Goal: Information Seeking & Learning: Understand process/instructions

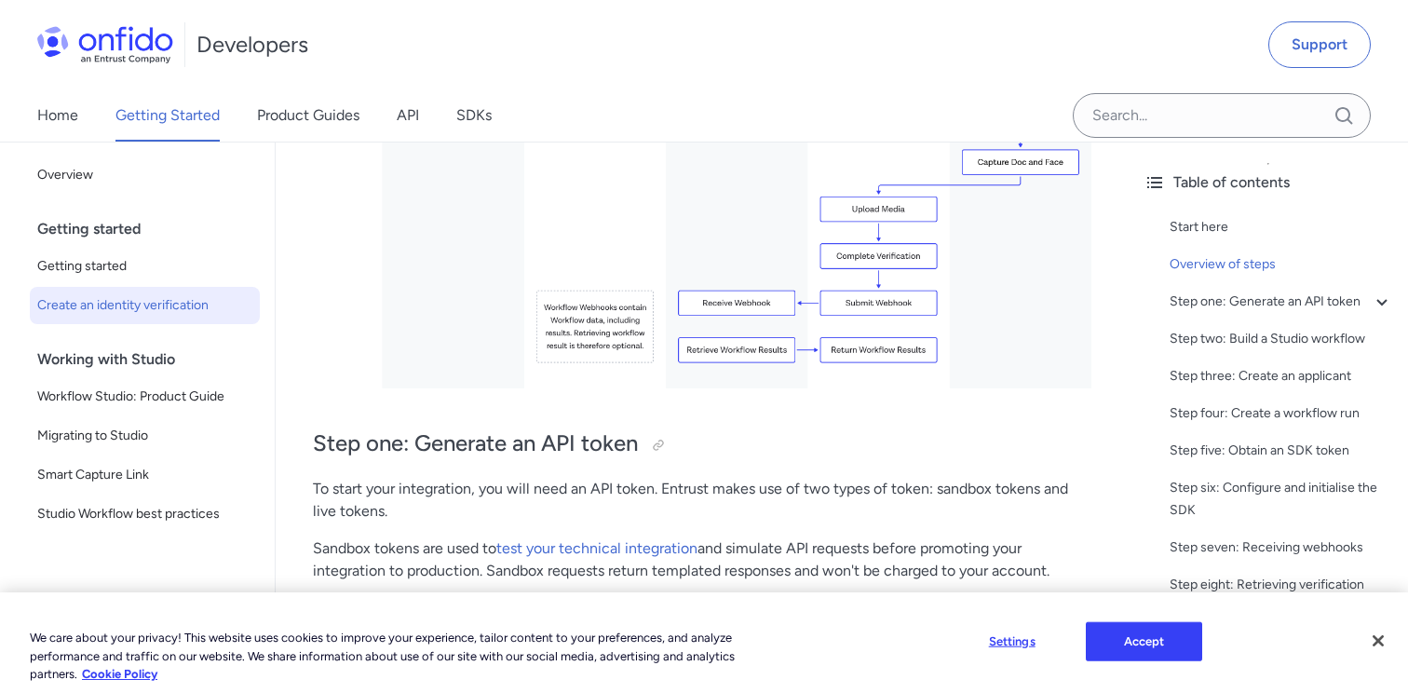
scroll to position [761, 0]
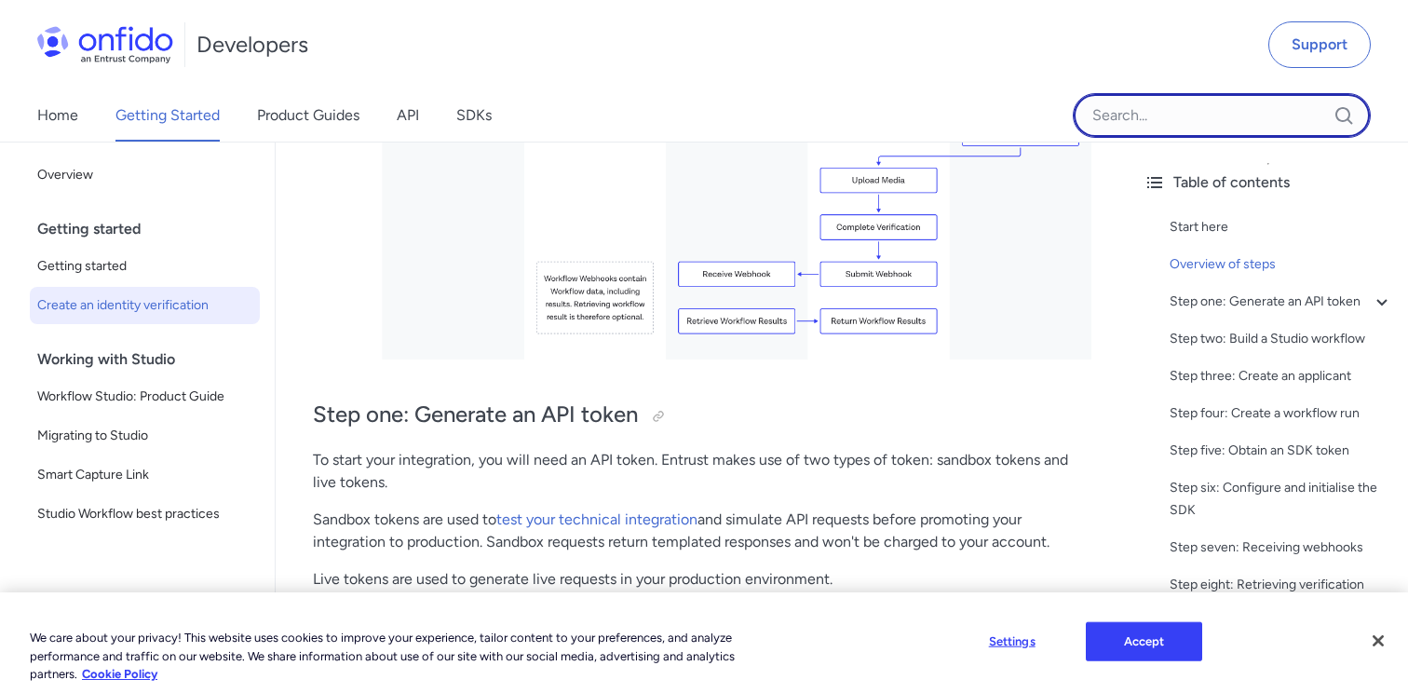
click at [1153, 109] on input "Onfido search input field" at bounding box center [1221, 115] width 298 height 45
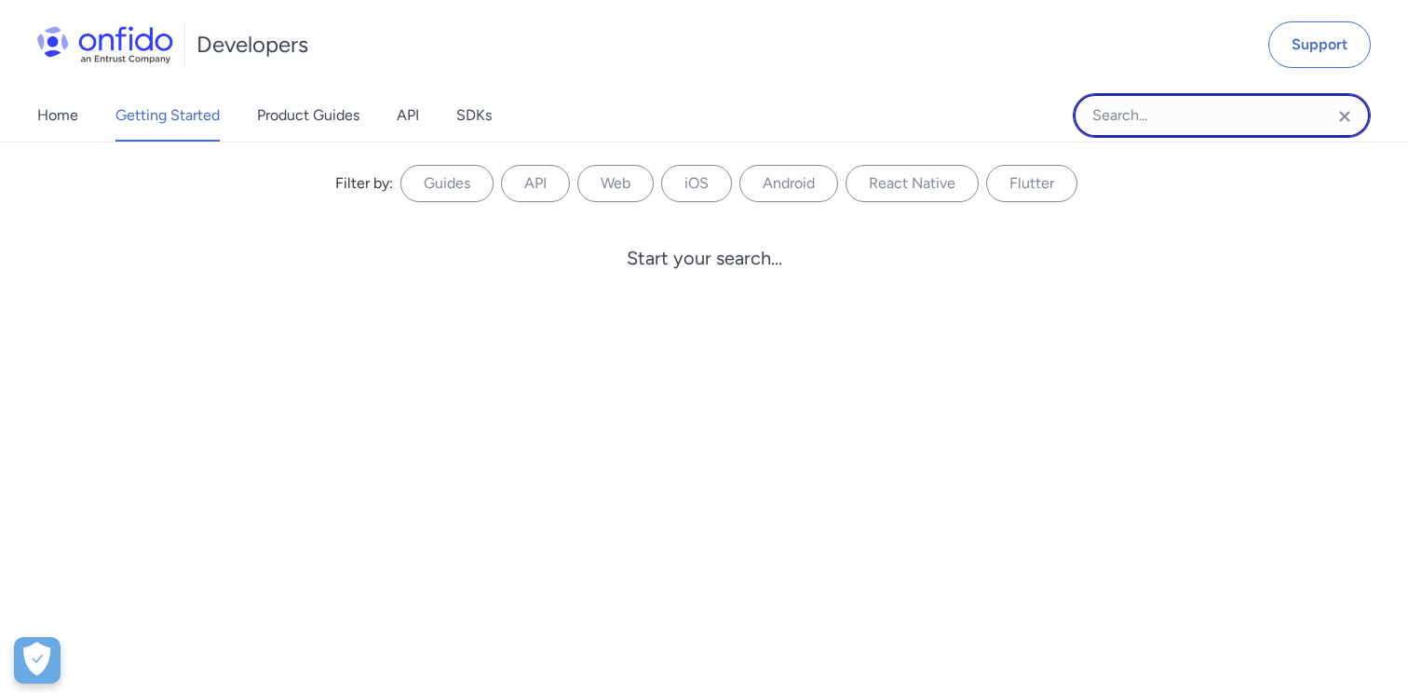
click at [1153, 109] on input "Onfido search input field" at bounding box center [1221, 115] width 298 height 45
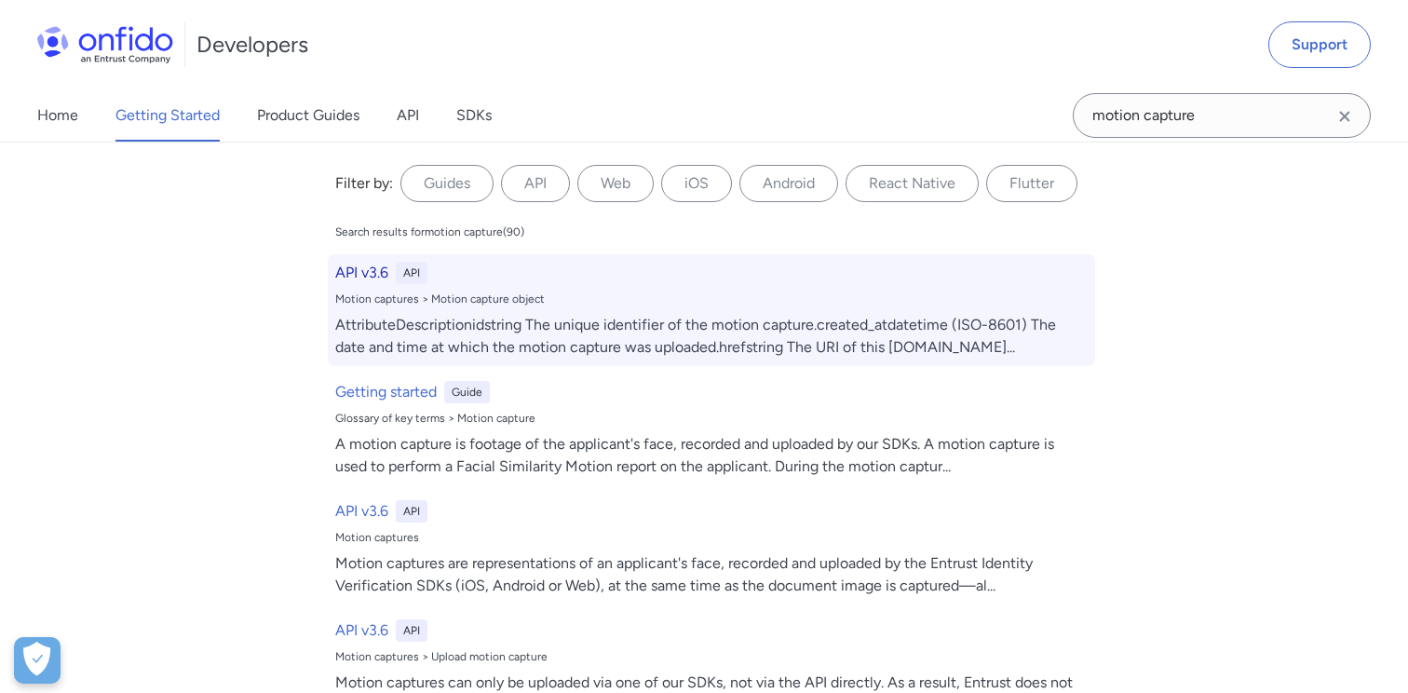
click at [366, 273] on h6 "API v3.6" at bounding box center [361, 273] width 53 height 22
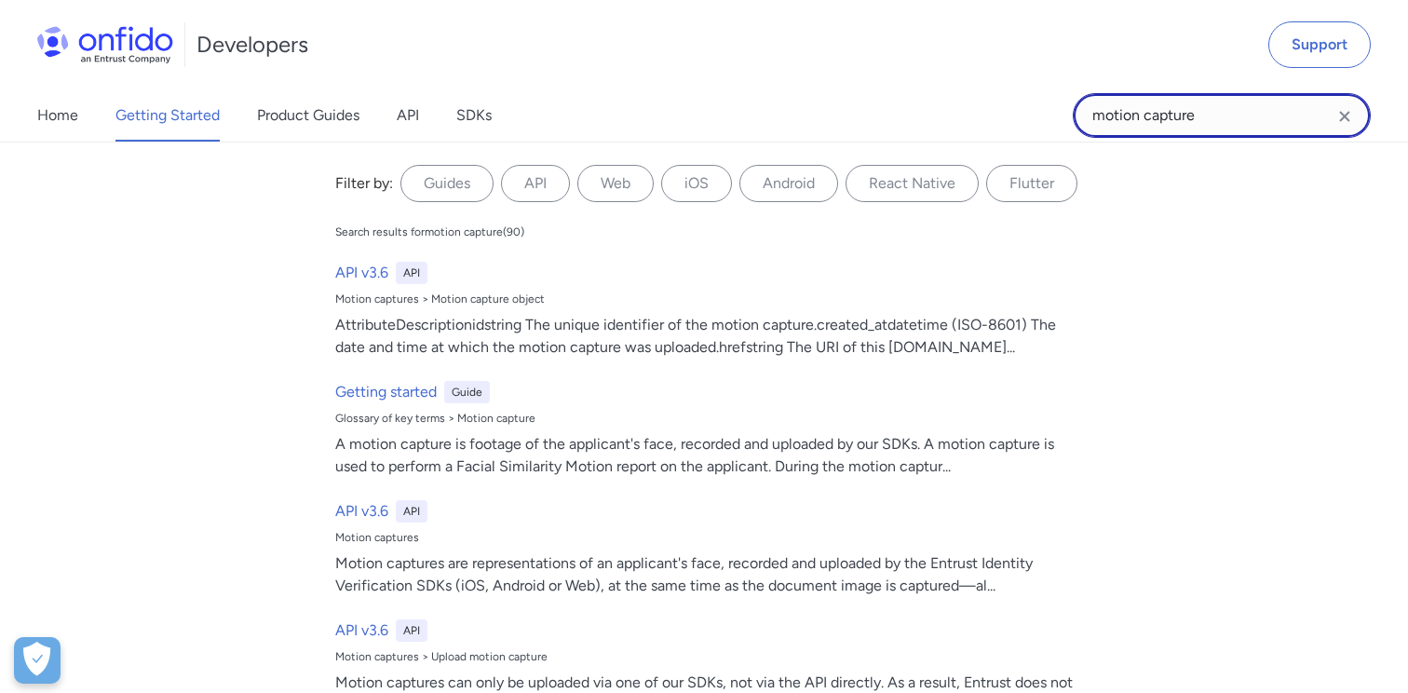
click at [1156, 115] on input "motion capture" at bounding box center [1221, 115] width 298 height 45
paste input "_captures?applicant_id="
type input "motion_captures?applicant_id="
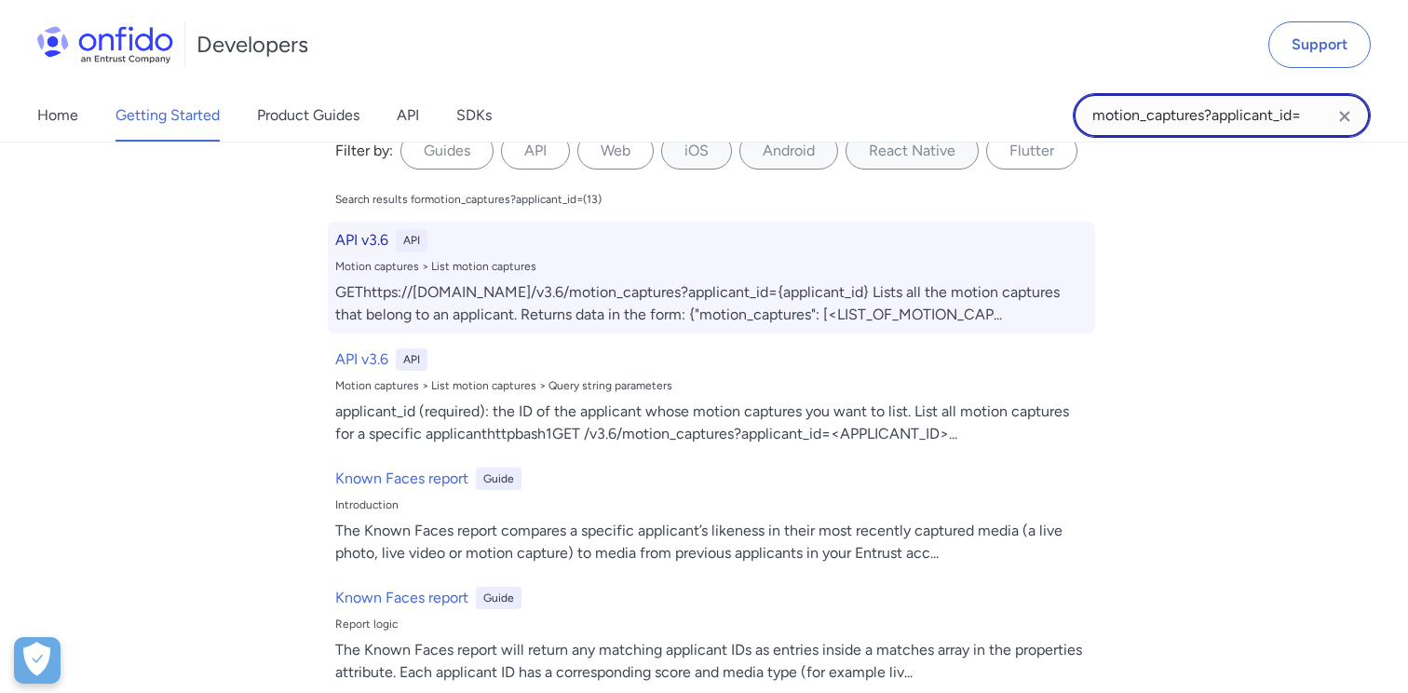
scroll to position [37, 0]
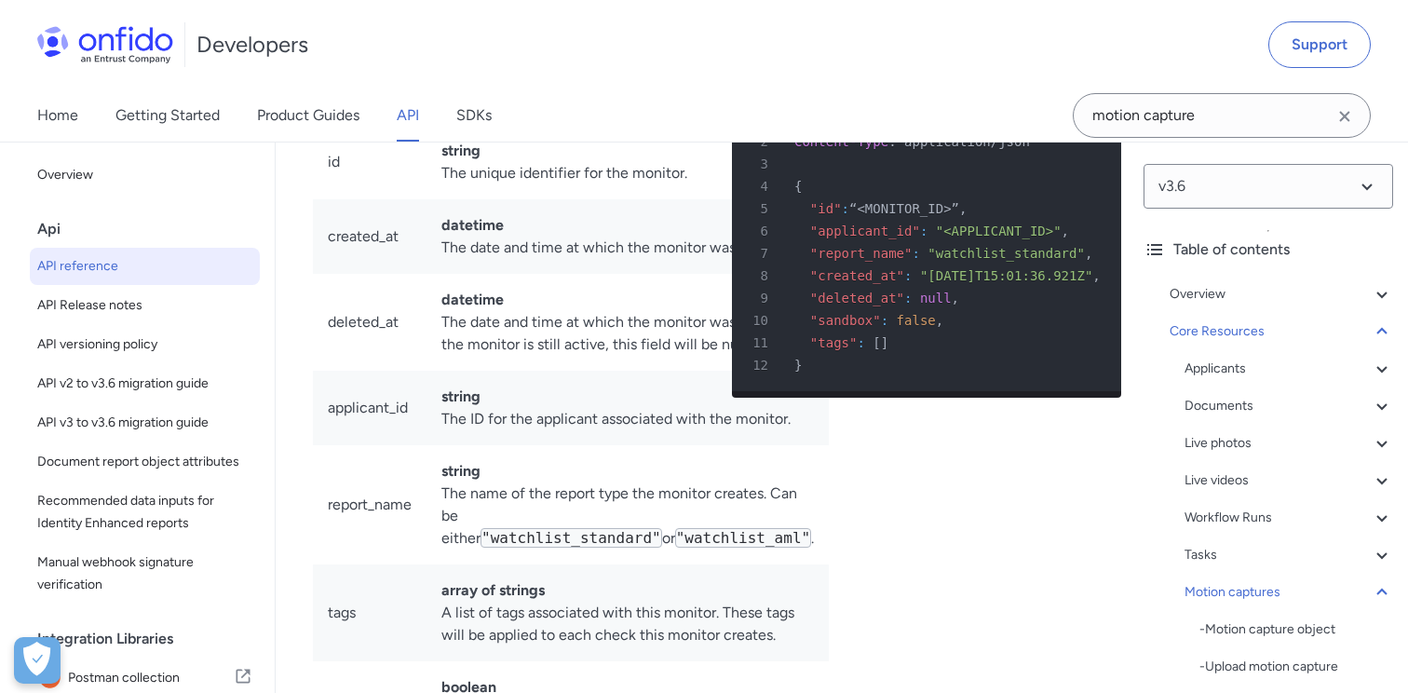
scroll to position [0, 251]
drag, startPoint x: 384, startPoint y: 489, endPoint x: 494, endPoint y: 489, distance: 109.9
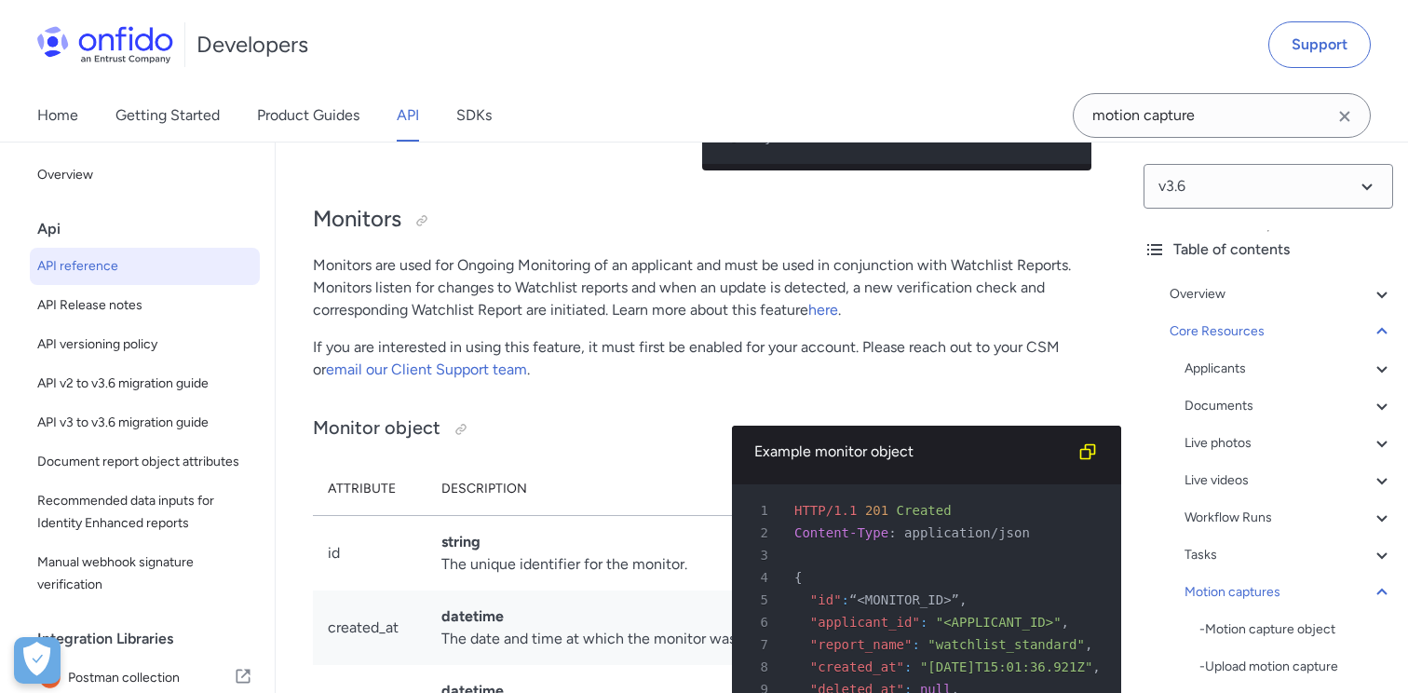
scroll to position [0, 0]
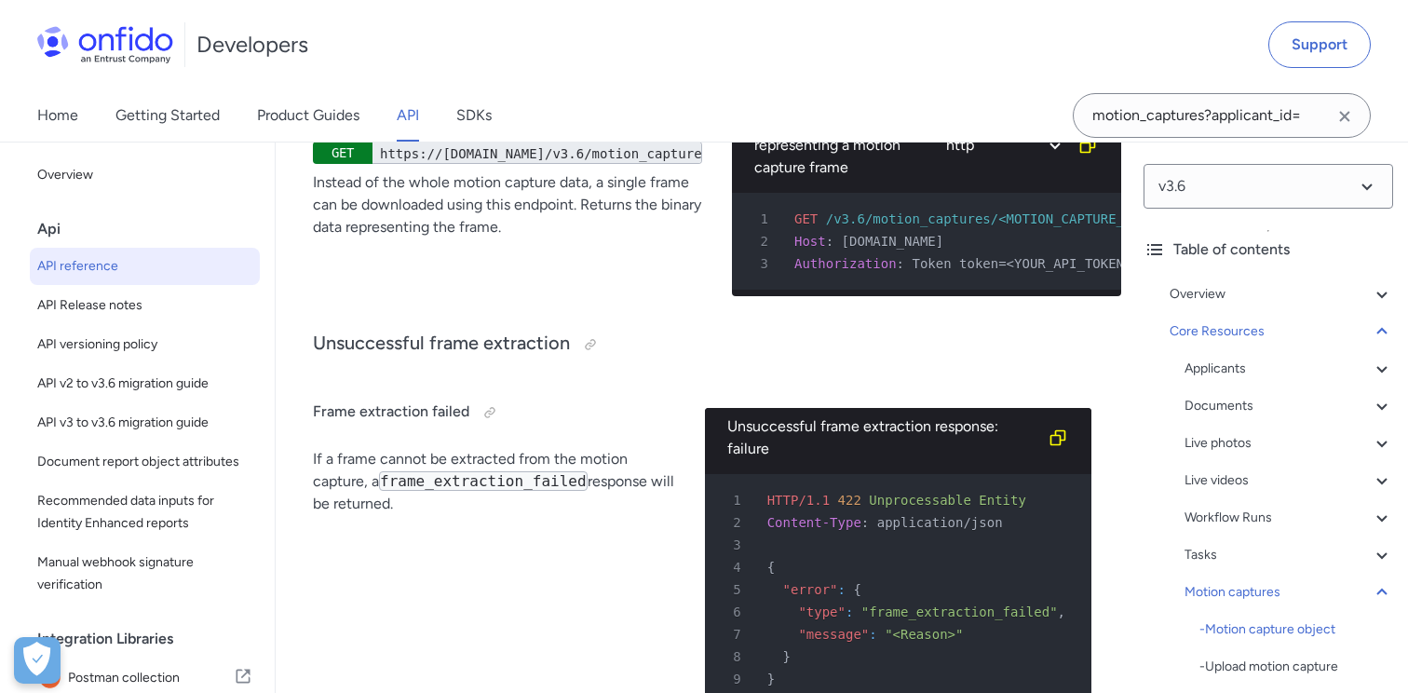
scroll to position [61579, 0]
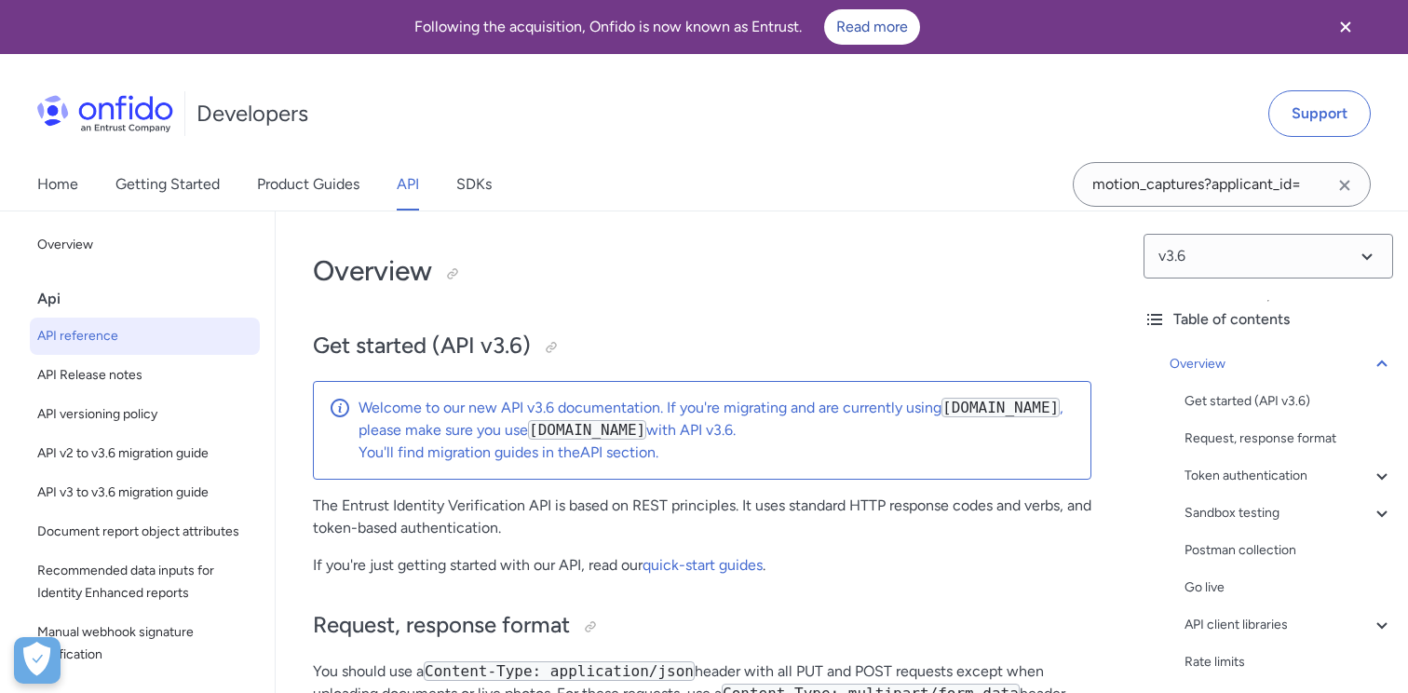
click at [113, 108] on img at bounding box center [105, 113] width 136 height 37
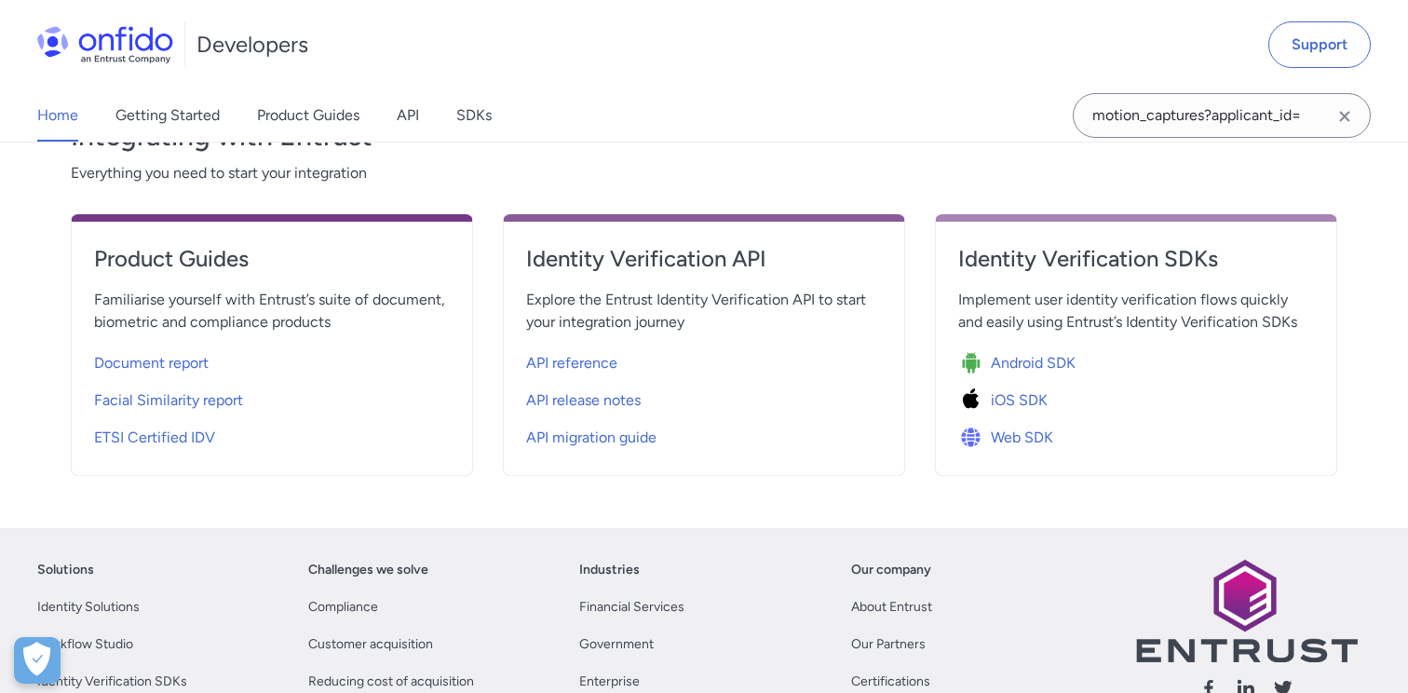
scroll to position [675, 0]
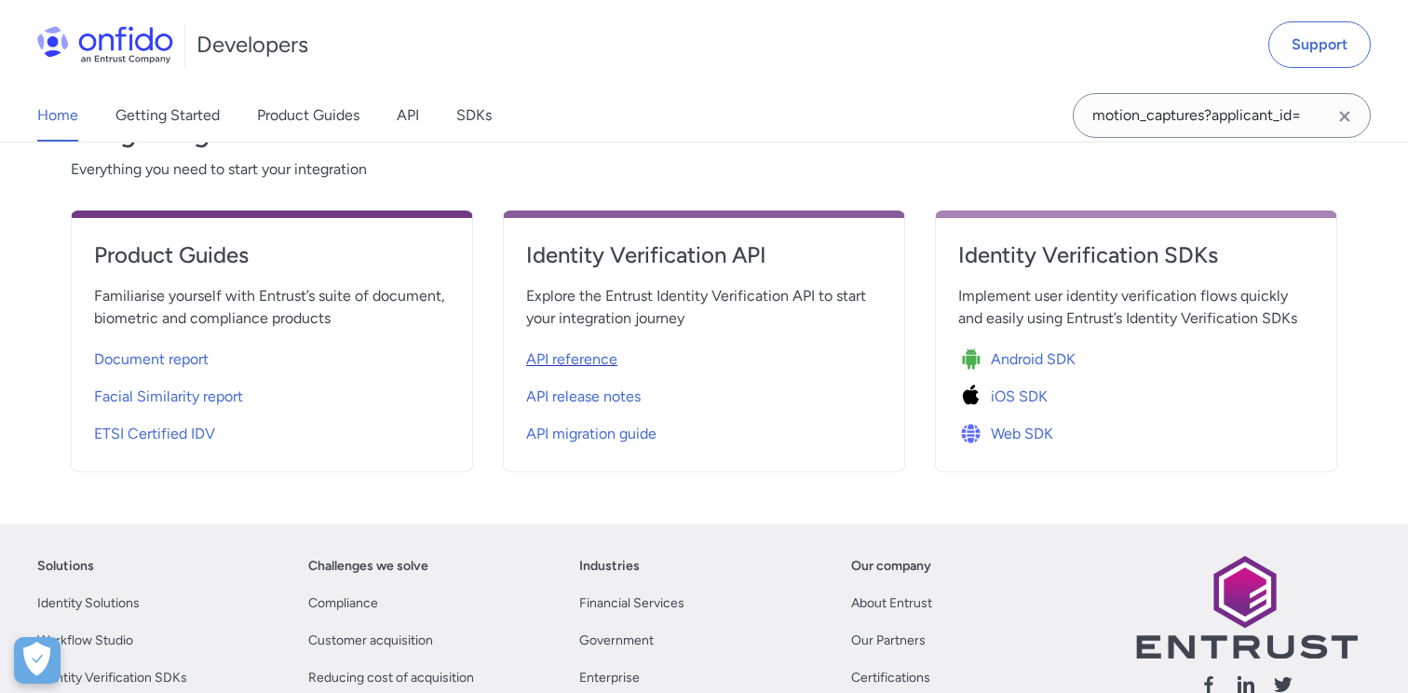
click at [587, 357] on span "API reference" at bounding box center [571, 359] width 91 height 22
select select "http"
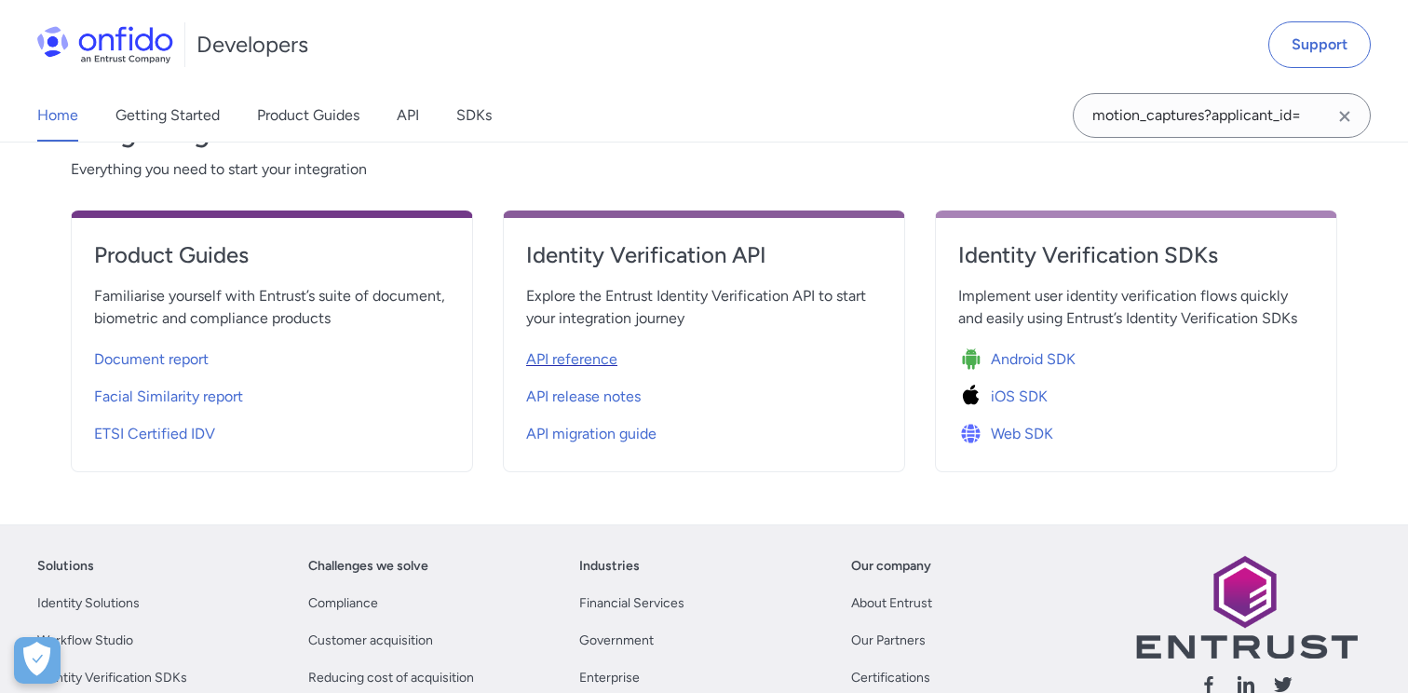
select select "http"
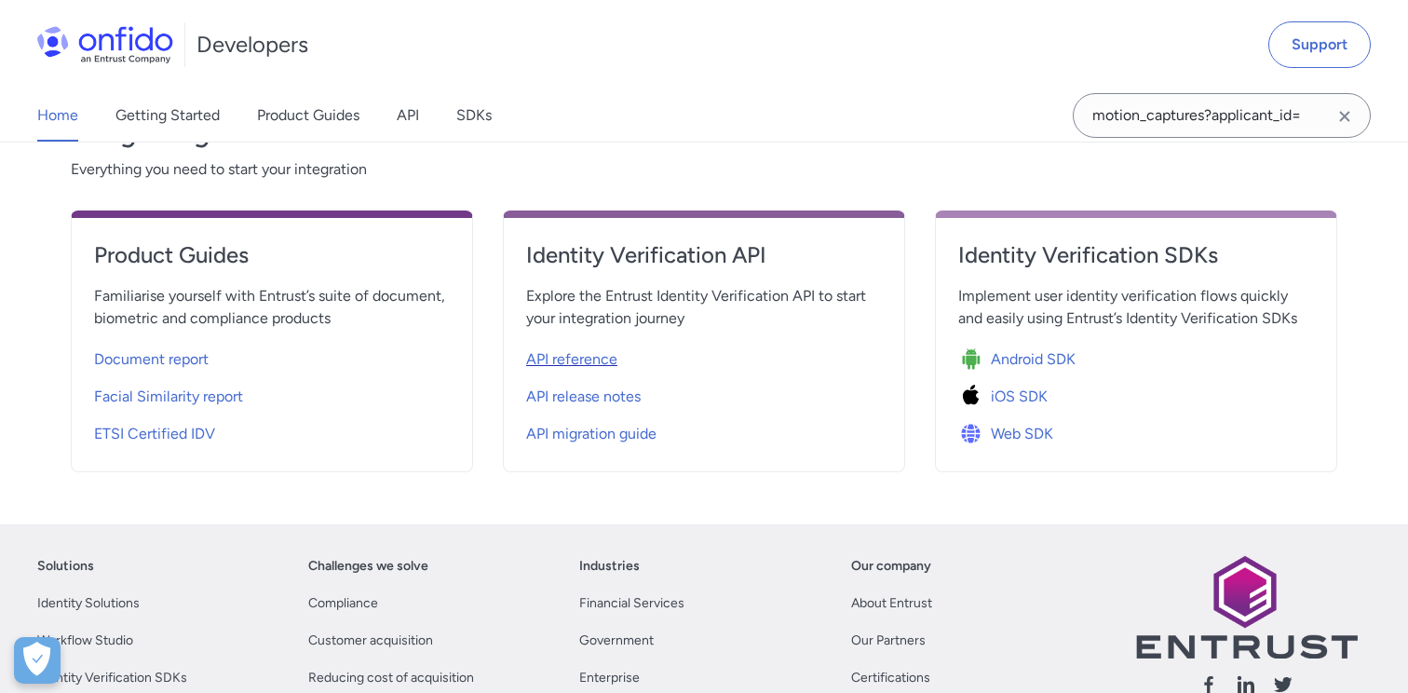
select select "http"
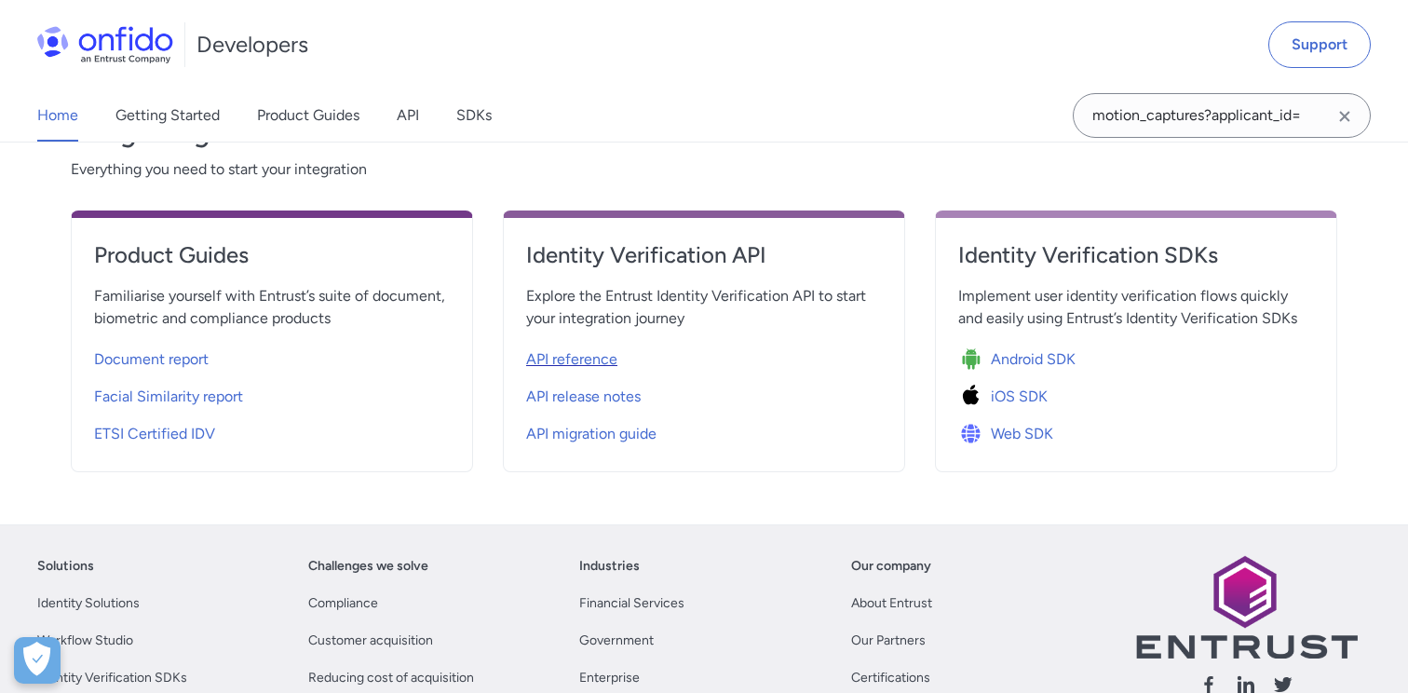
select select "http"
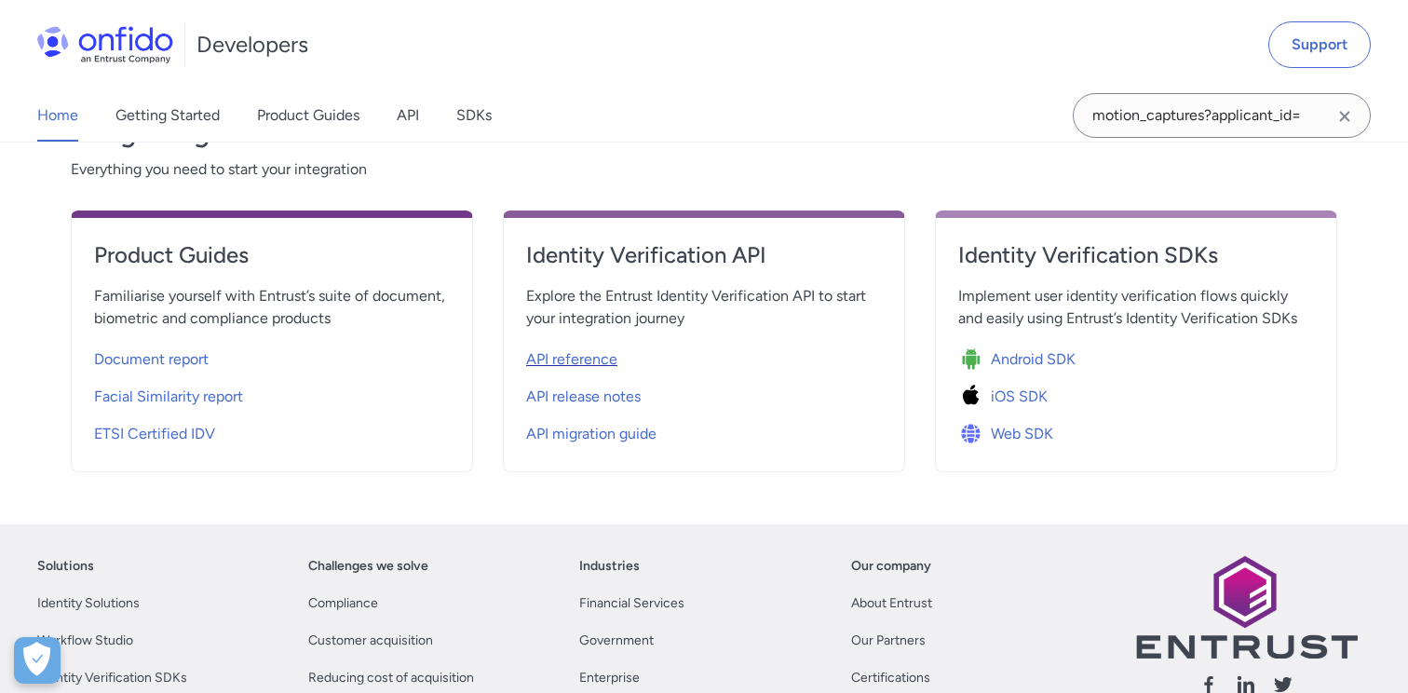
select select "http"
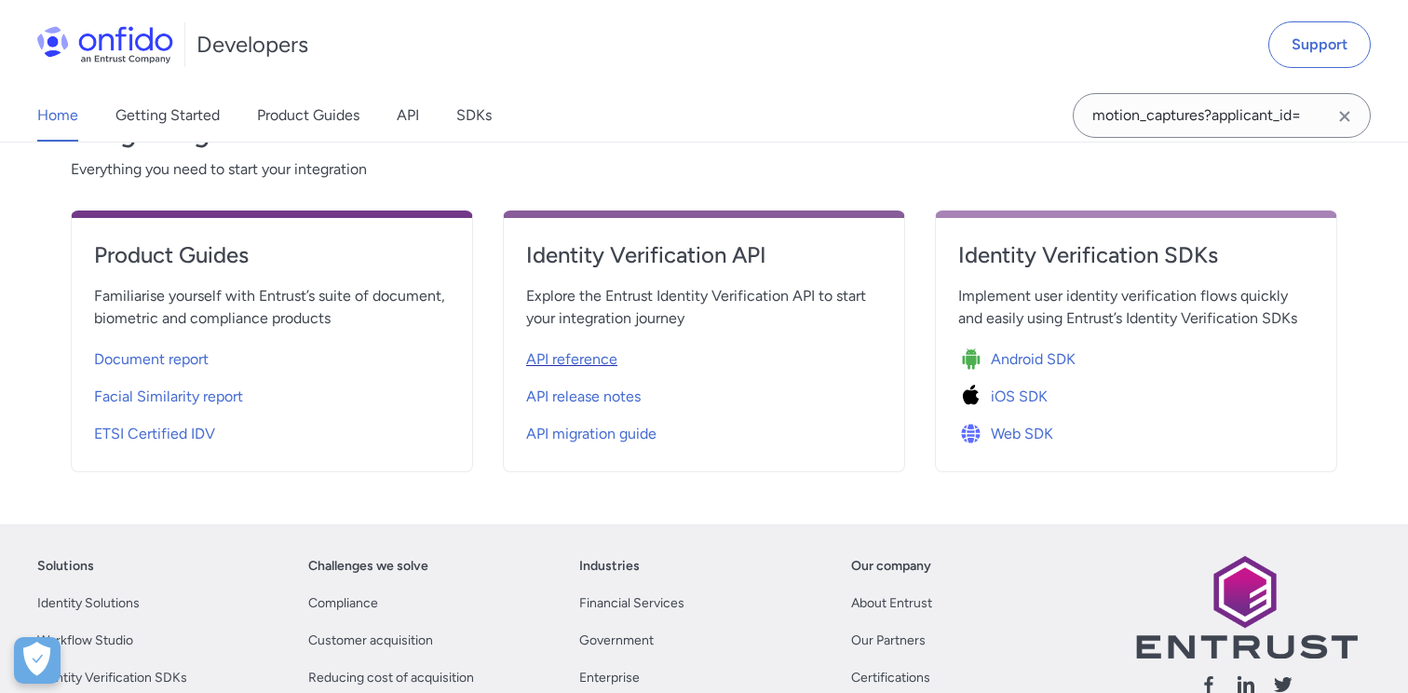
select select "http"
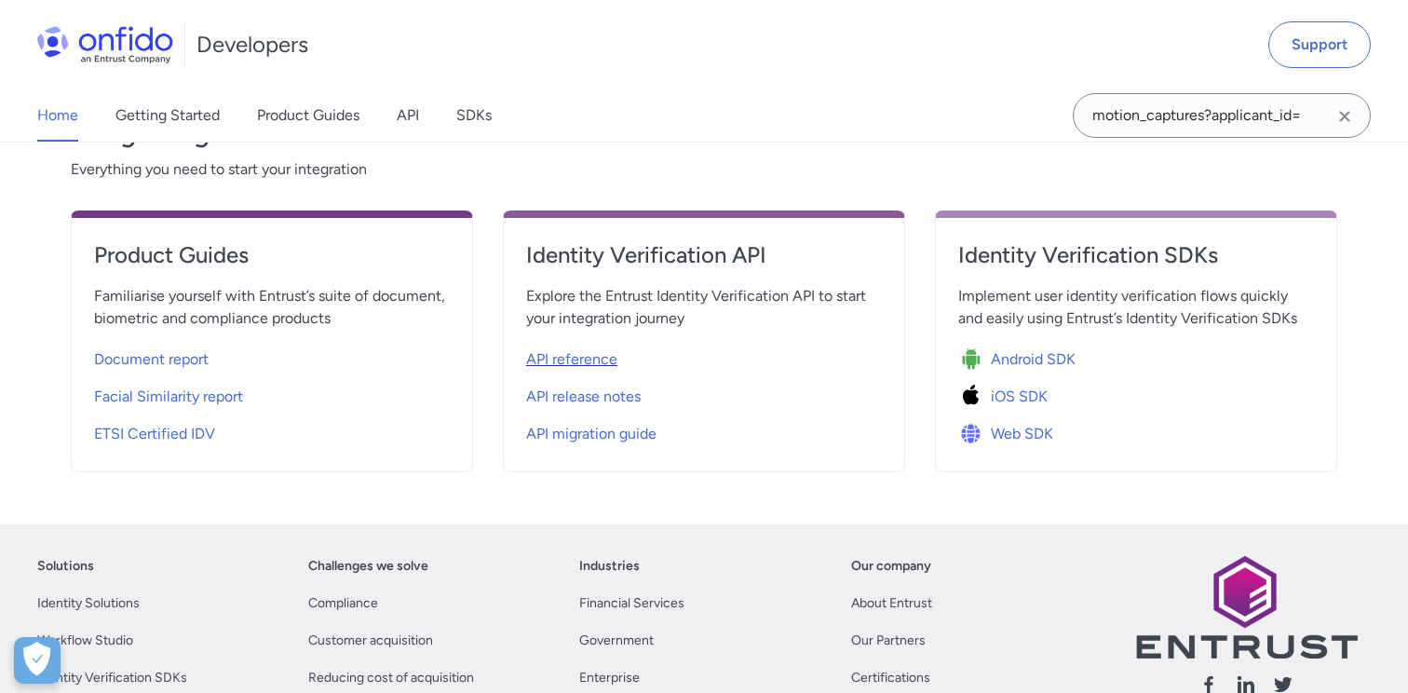
select select "http"
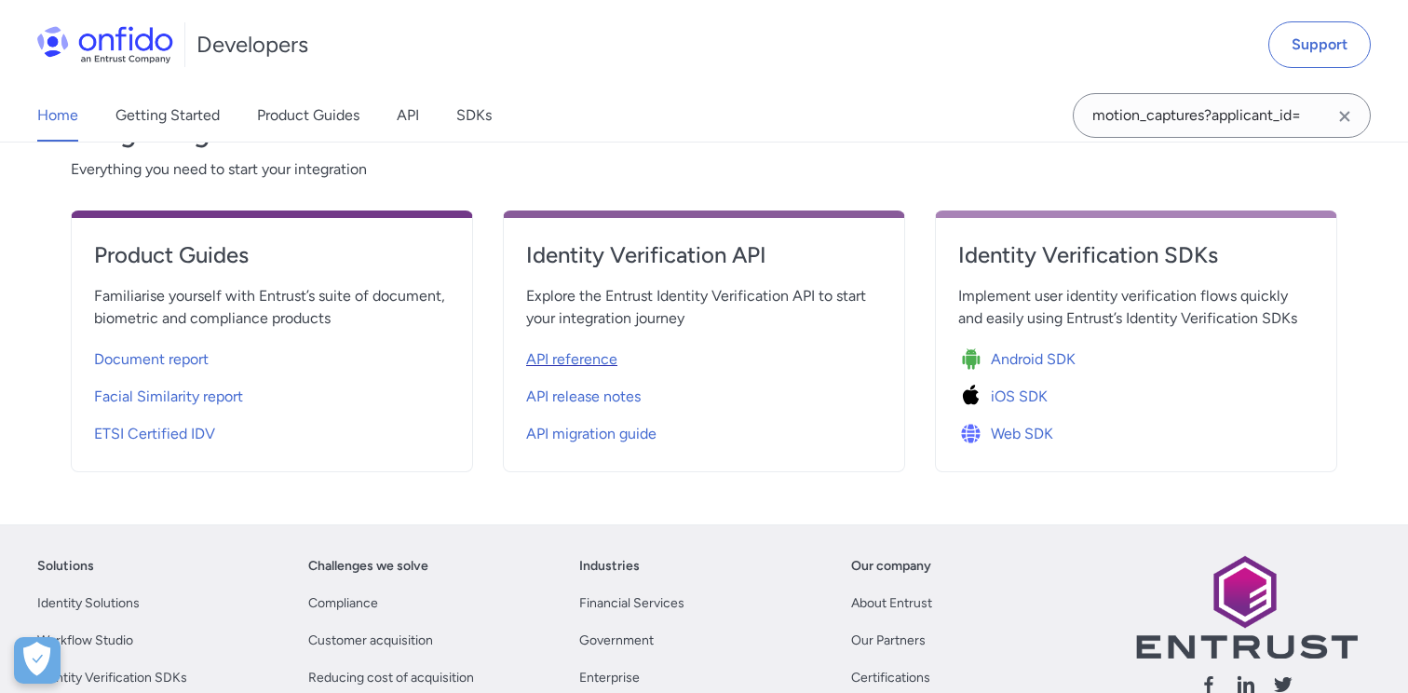
select select "http"
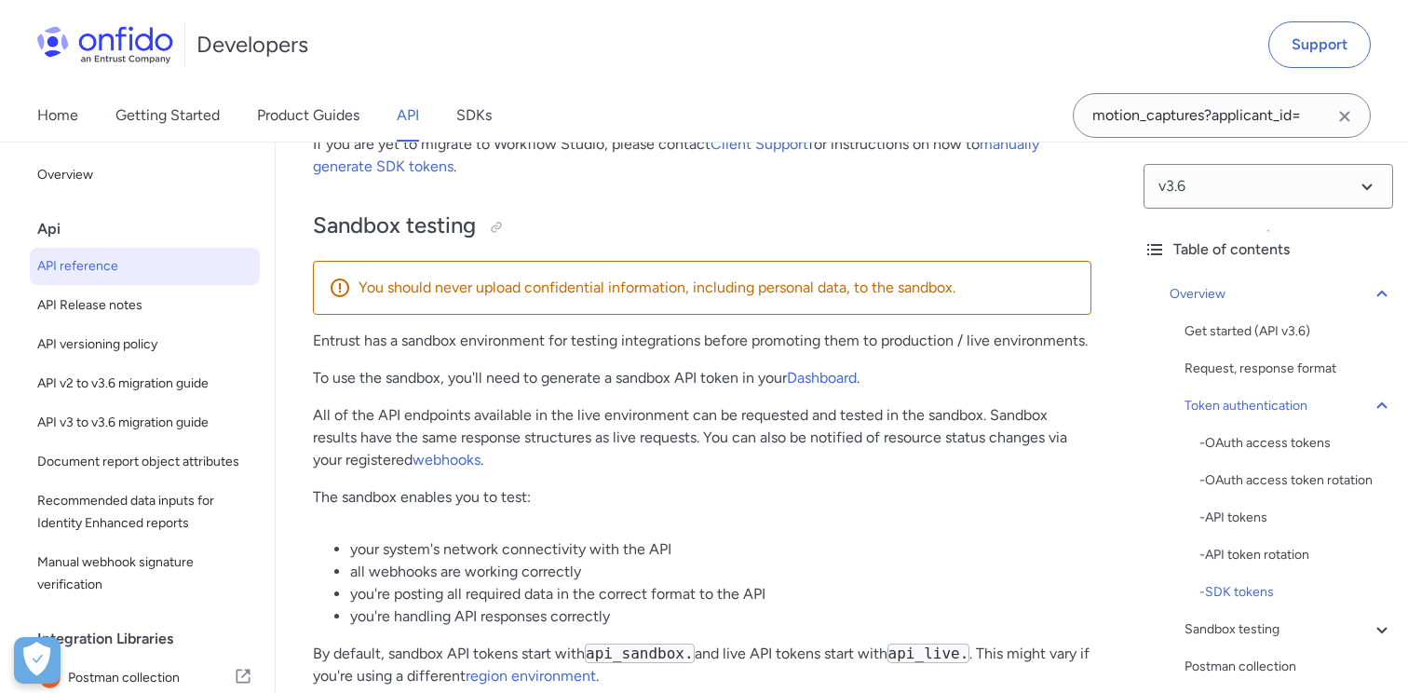
scroll to position [2806, 0]
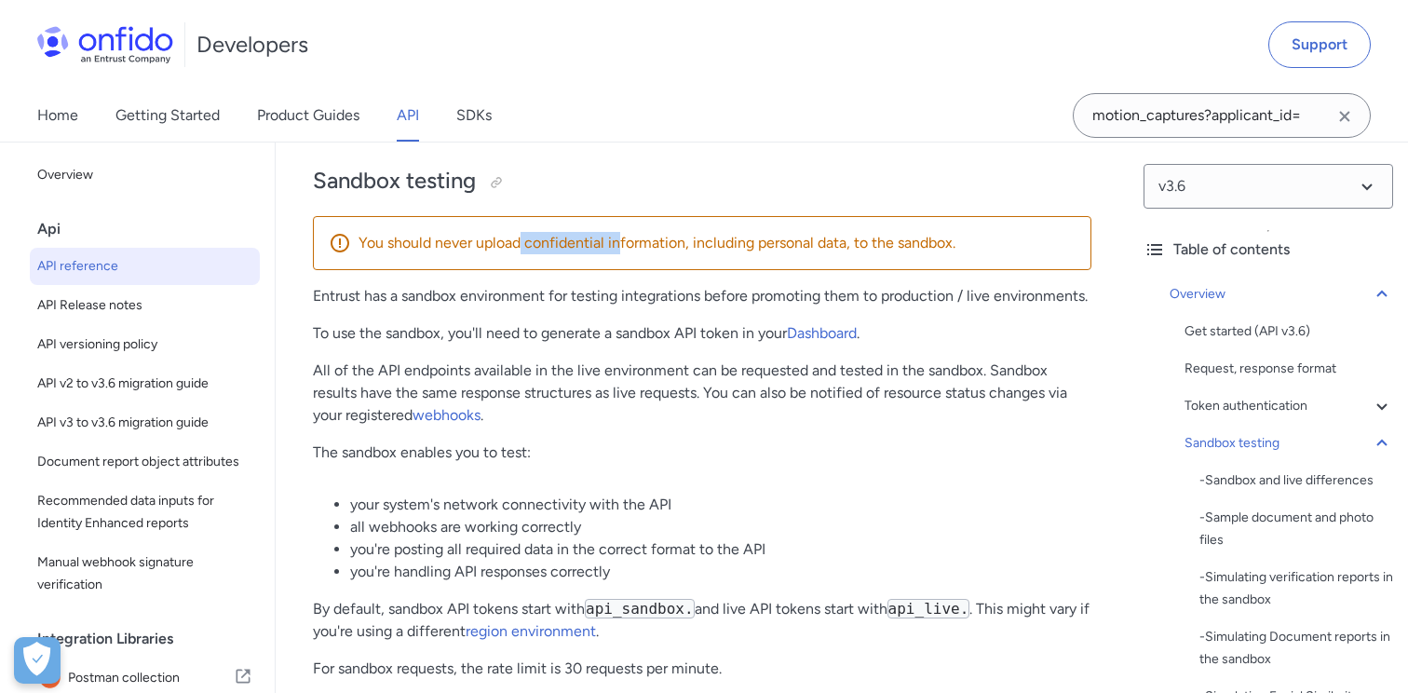
drag, startPoint x: 519, startPoint y: 246, endPoint x: 636, endPoint y: 245, distance: 116.4
click at [636, 245] on p "You should never upload confidential information, including personal data, to t…" at bounding box center [716, 243] width 717 height 22
drag, startPoint x: 773, startPoint y: 235, endPoint x: 817, endPoint y: 235, distance: 44.7
click at [808, 235] on p "You should never upload confidential information, including personal data, to t…" at bounding box center [716, 243] width 717 height 22
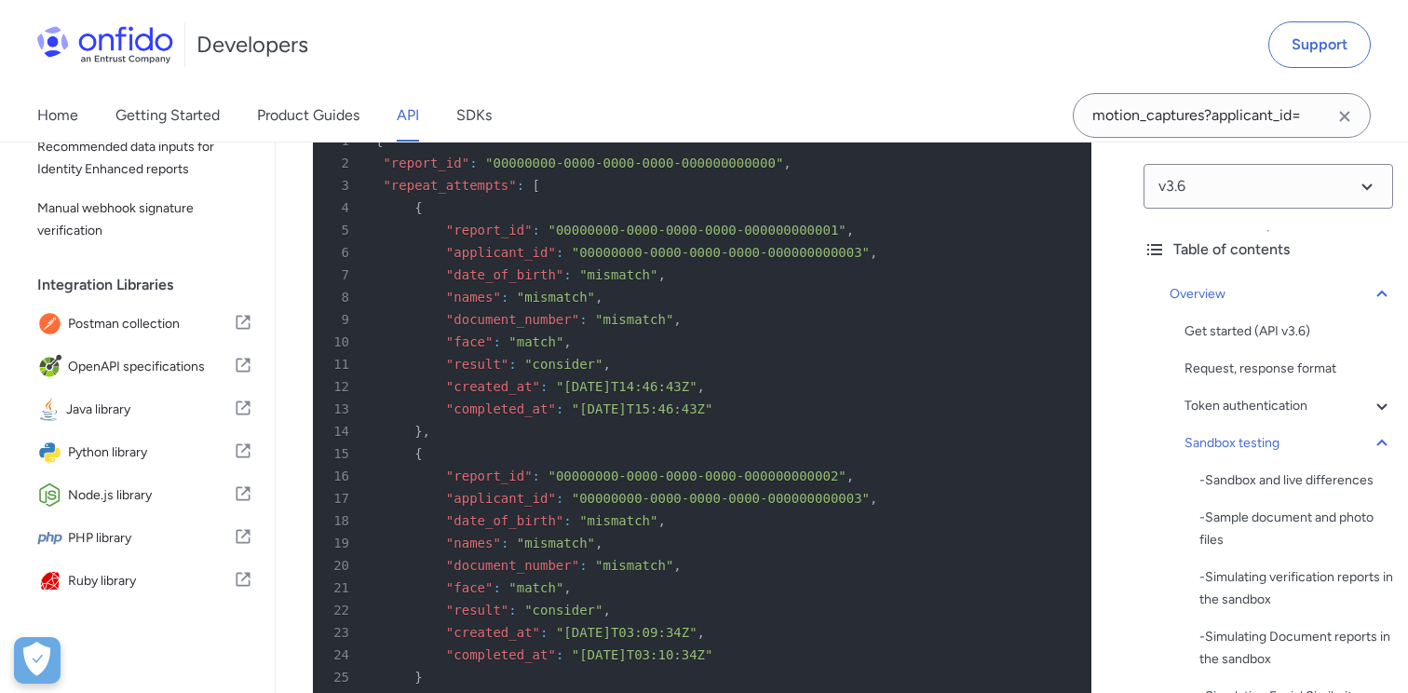
scroll to position [11028, 0]
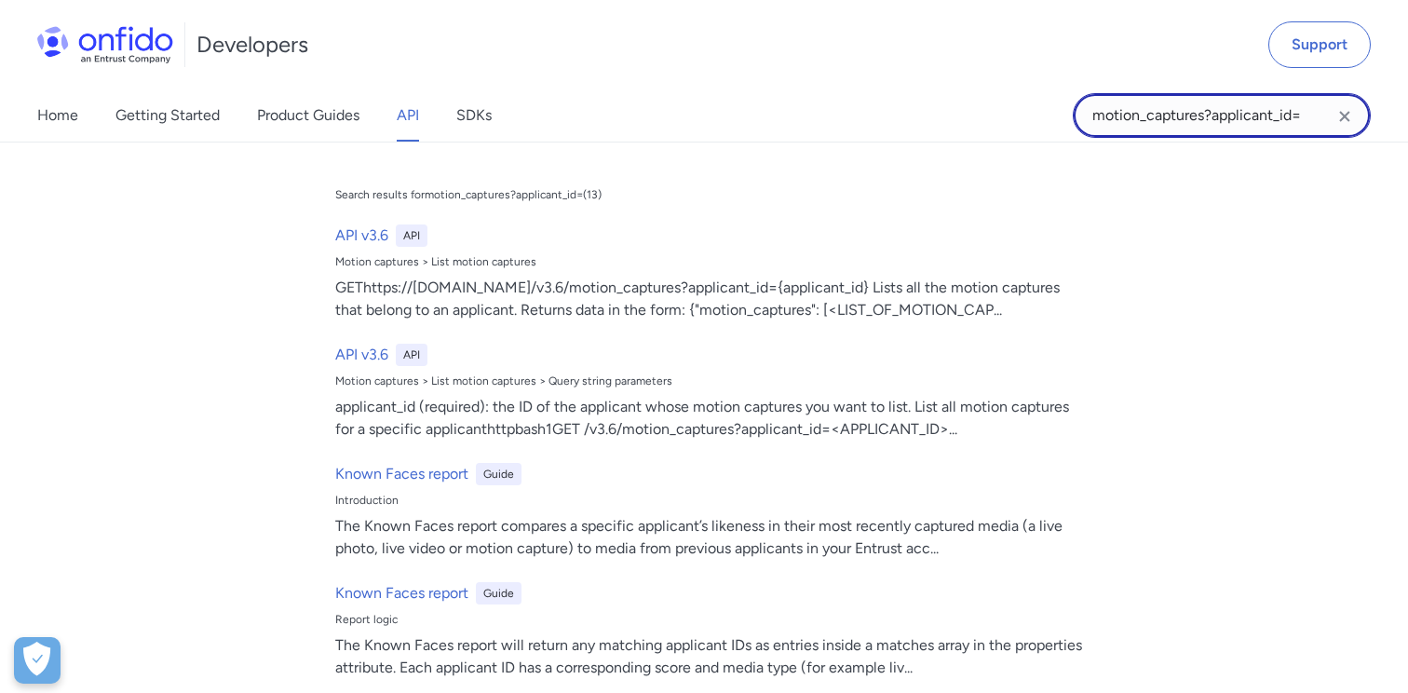
click at [1309, 115] on input "motion_captures?applicant_id=" at bounding box center [1221, 115] width 298 height 45
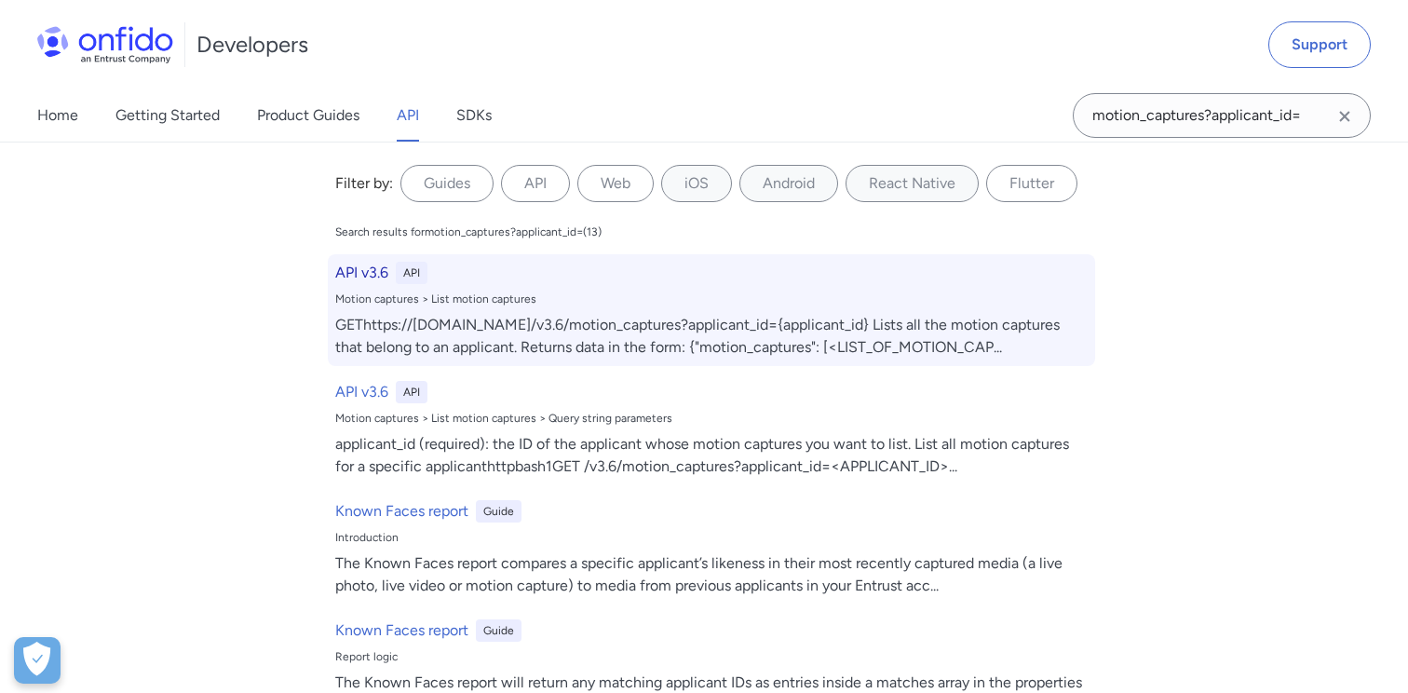
click at [366, 275] on h6 "API v3.6" at bounding box center [361, 273] width 53 height 22
click at [381, 268] on h6 "API v3.6" at bounding box center [361, 273] width 53 height 22
click at [425, 272] on div "API" at bounding box center [412, 273] width 32 height 22
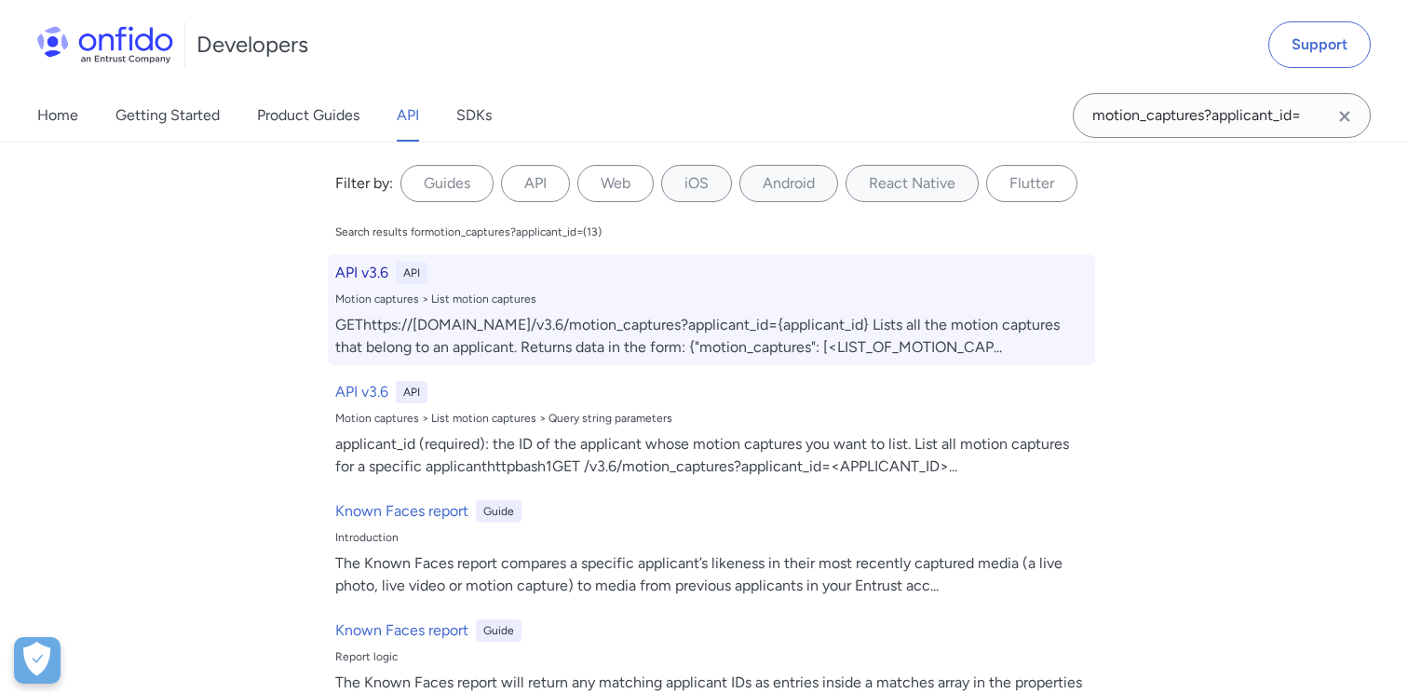
click at [504, 299] on div "Motion captures > List motion captures" at bounding box center [711, 298] width 752 height 15
click at [591, 348] on div "GEThttps://api.onfido.com/v3.6/motion_captures?applicant_id={applicant_id} List…" at bounding box center [711, 336] width 752 height 45
click at [589, 351] on div "GEThttps://api.onfido.com/v3.6/motion_captures?applicant_id={applicant_id} List…" at bounding box center [711, 336] width 752 height 45
click at [373, 276] on h6 "API v3.6" at bounding box center [361, 273] width 53 height 22
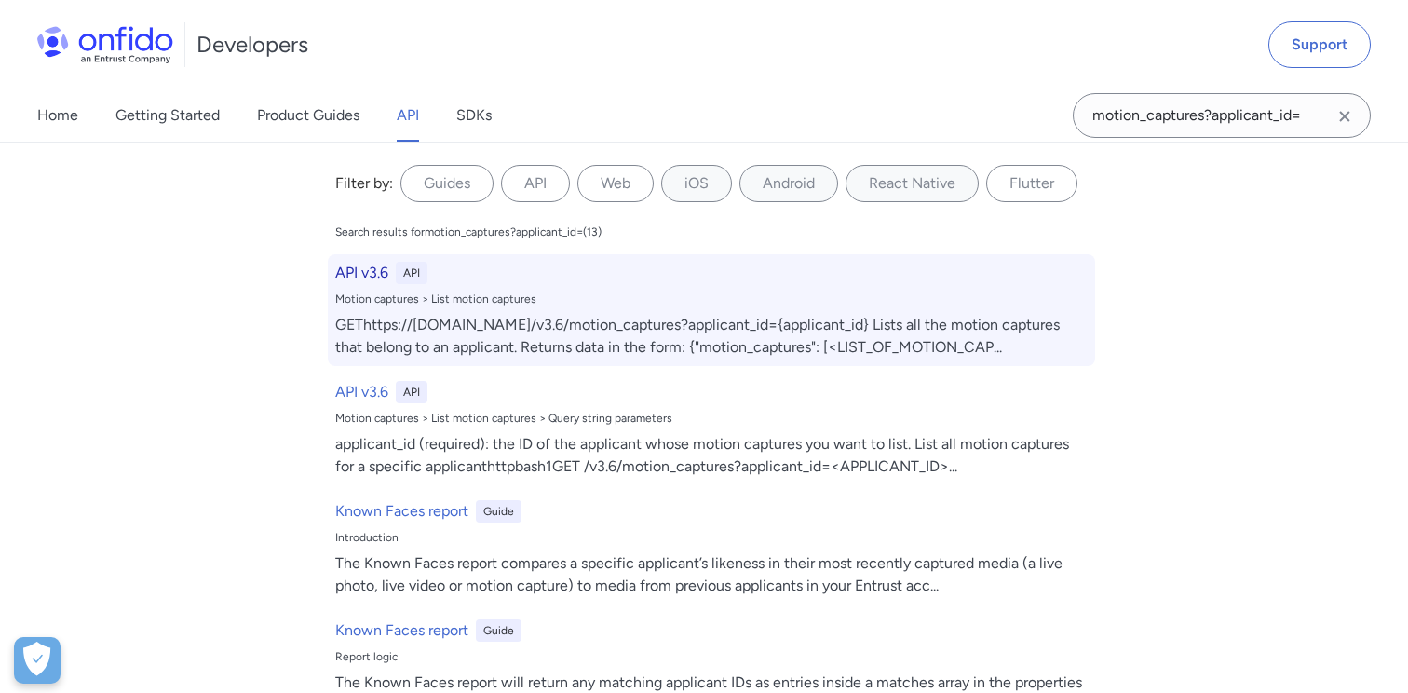
click at [556, 255] on div "API v3.6 API Motion captures > List motion captures GEThttps://api.onfido.com/v…" at bounding box center [711, 310] width 767 height 112
click at [592, 335] on div "GEThttps://api.onfido.com/v3.6/motion_captures?applicant_id={applicant_id} List…" at bounding box center [711, 336] width 752 height 45
click at [651, 296] on div "Motion captures > List motion captures" at bounding box center [711, 298] width 752 height 15
click at [708, 283] on div "API v3.6 API" at bounding box center [711, 273] width 752 height 22
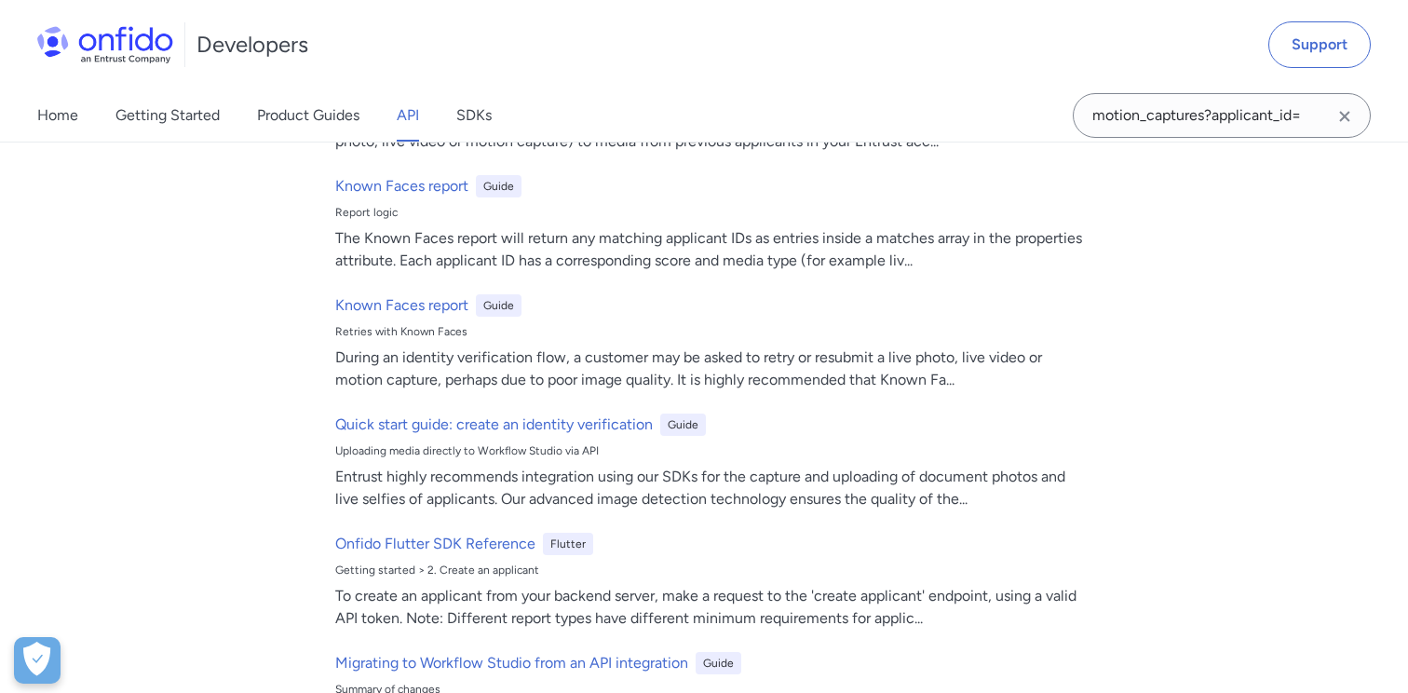
scroll to position [0, 0]
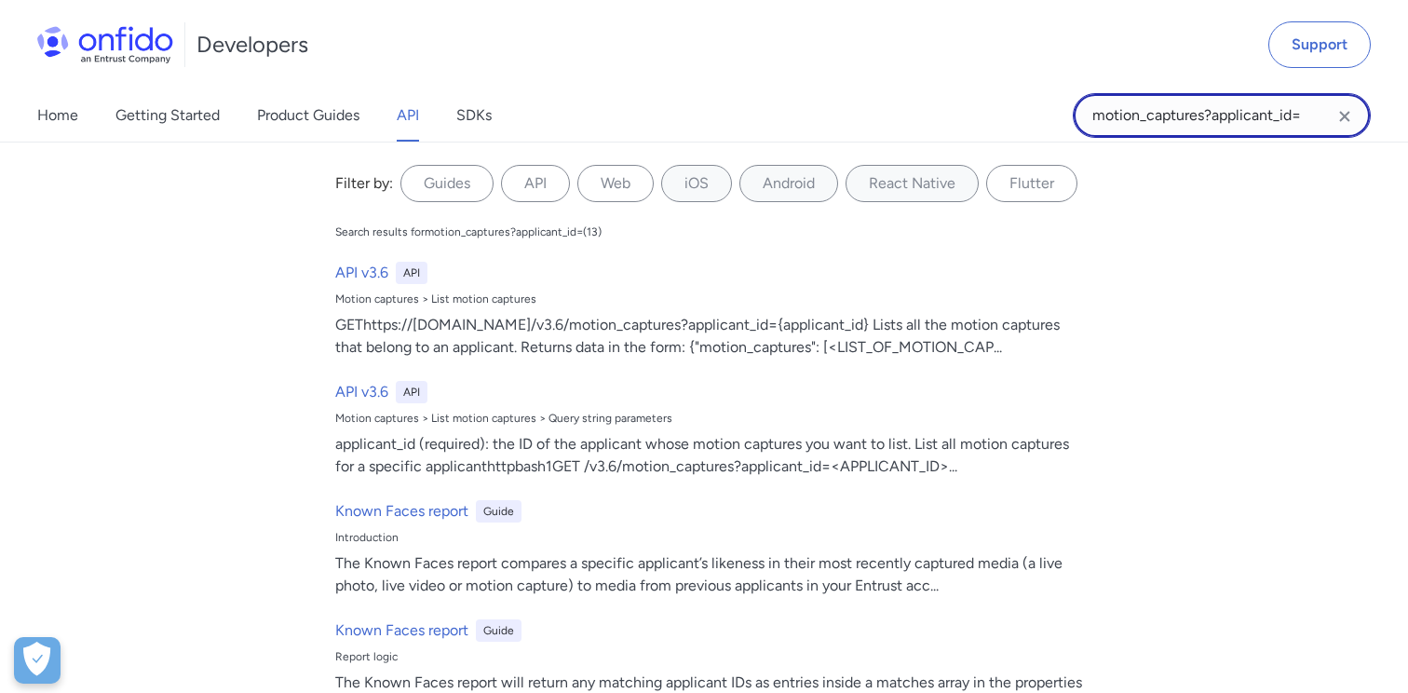
click at [1302, 120] on input "motion_captures?applicant_id=" at bounding box center [1221, 115] width 298 height 45
type input "motion_captures?applicant_id"
click at [1201, 120] on input "motion_captures?applicant_id" at bounding box center [1221, 115] width 298 height 45
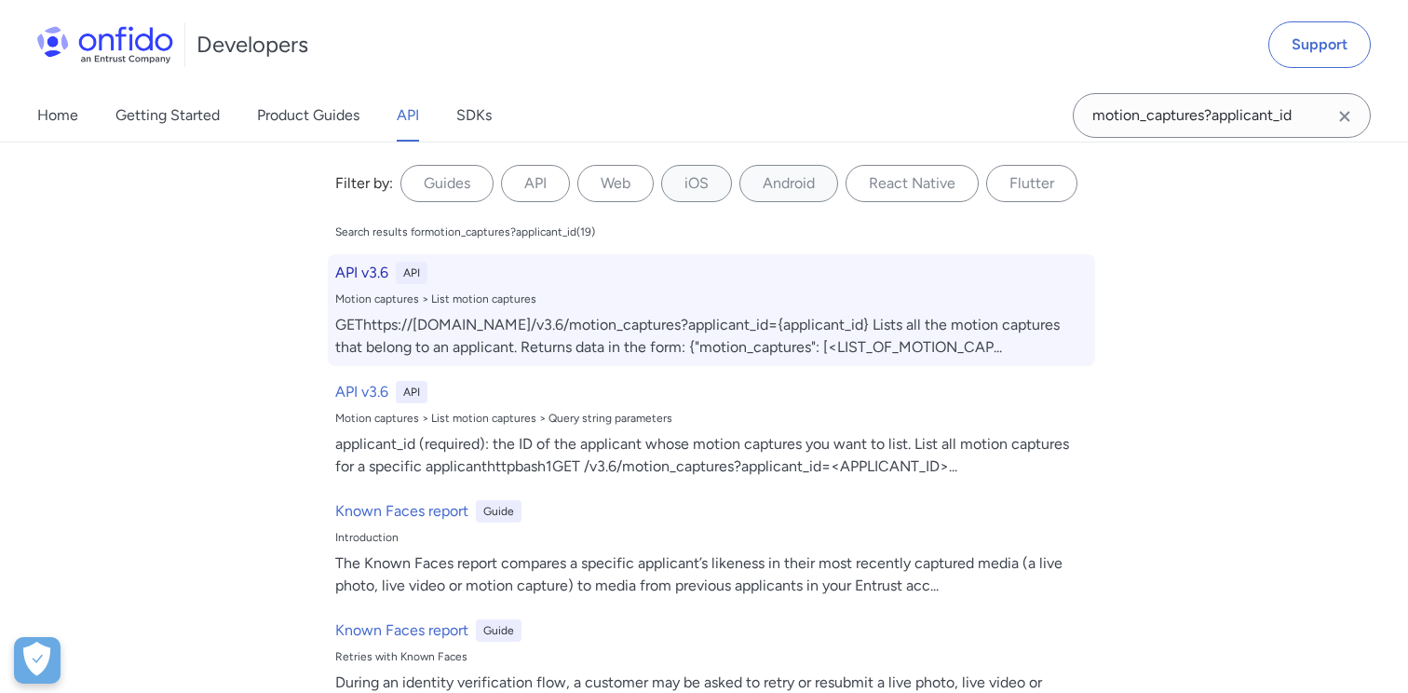
click at [383, 274] on h6 "API v3.6" at bounding box center [361, 273] width 53 height 22
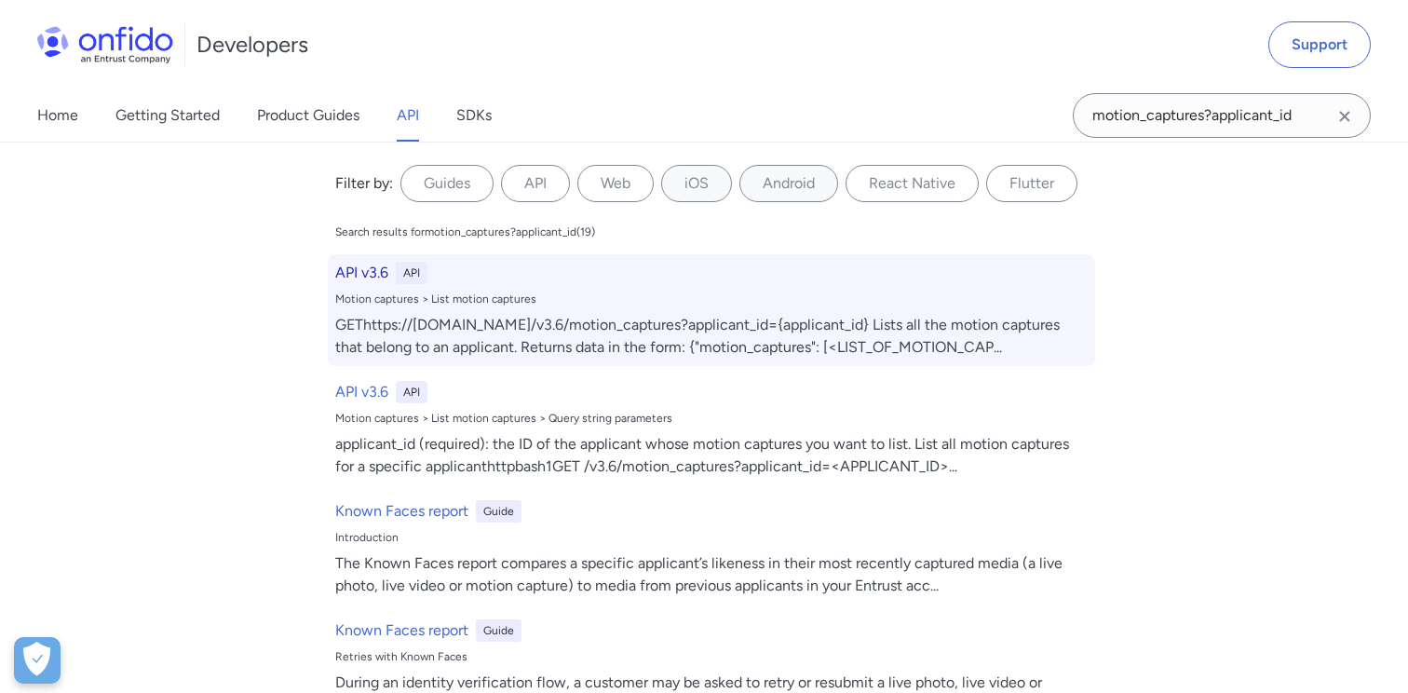
click at [383, 274] on h6 "API v3.6" at bounding box center [361, 273] width 53 height 22
click at [433, 265] on div "API v3.6 API" at bounding box center [711, 273] width 752 height 22
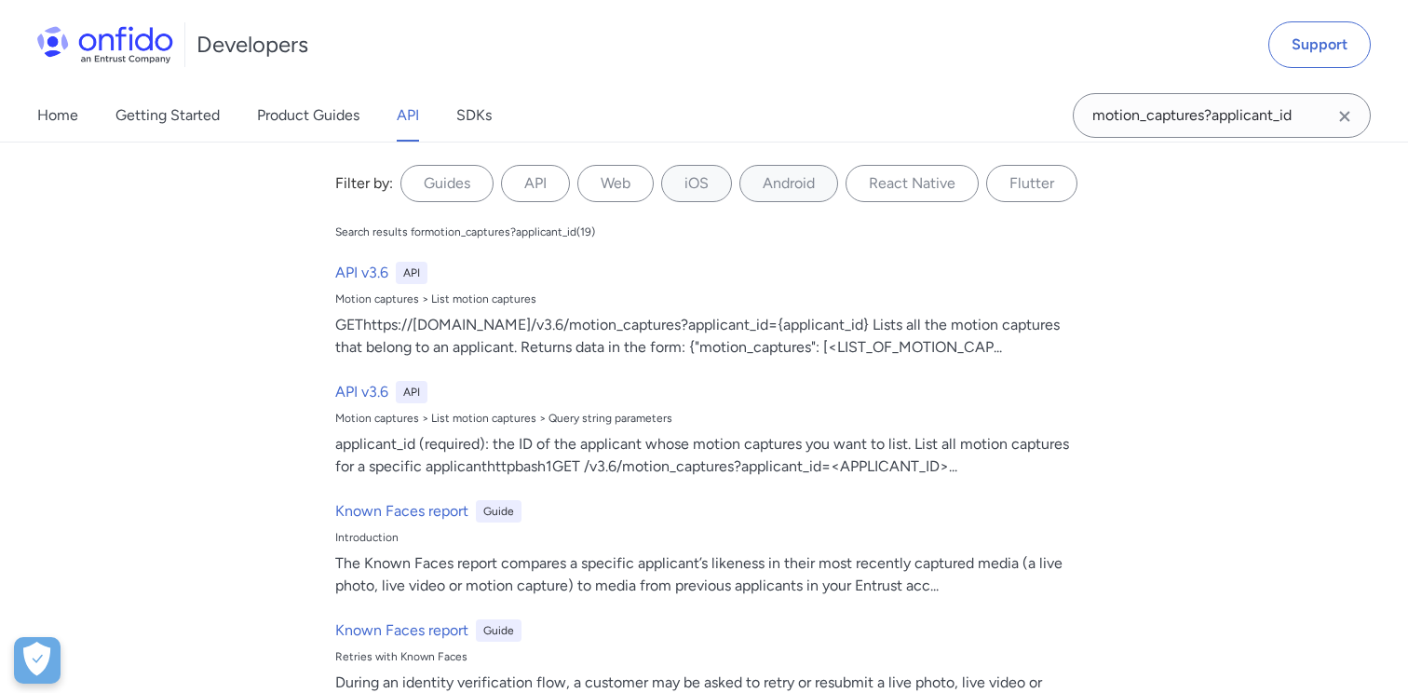
click at [483, 230] on div "Search results for motion_captures?applicant_id ( 19 )" at bounding box center [465, 231] width 260 height 15
click at [518, 232] on div "Search results for motion_captures?applicant_id ( 19 )" at bounding box center [465, 231] width 260 height 15
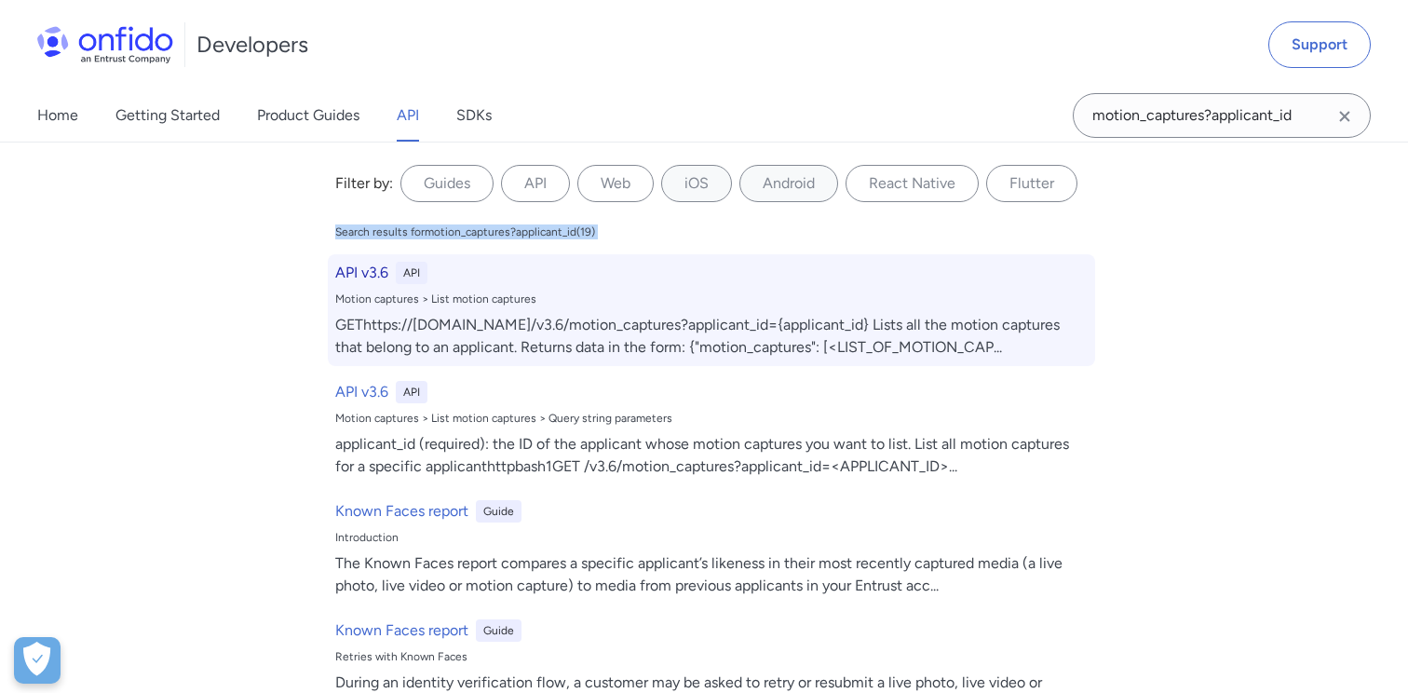
click at [360, 267] on h6 "API v3.6" at bounding box center [361, 273] width 53 height 22
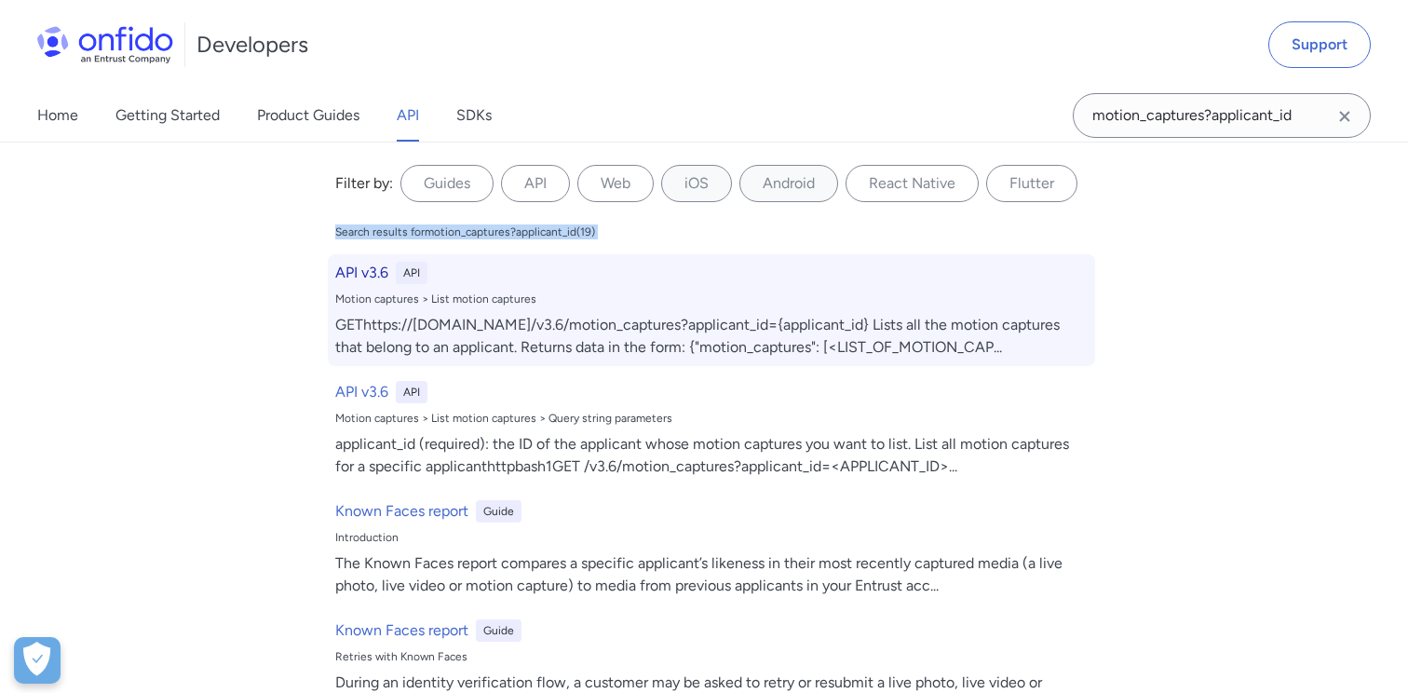
click at [360, 267] on h6 "API v3.6" at bounding box center [361, 273] width 53 height 22
click at [360, 266] on h6 "API v3.6" at bounding box center [361, 273] width 53 height 22
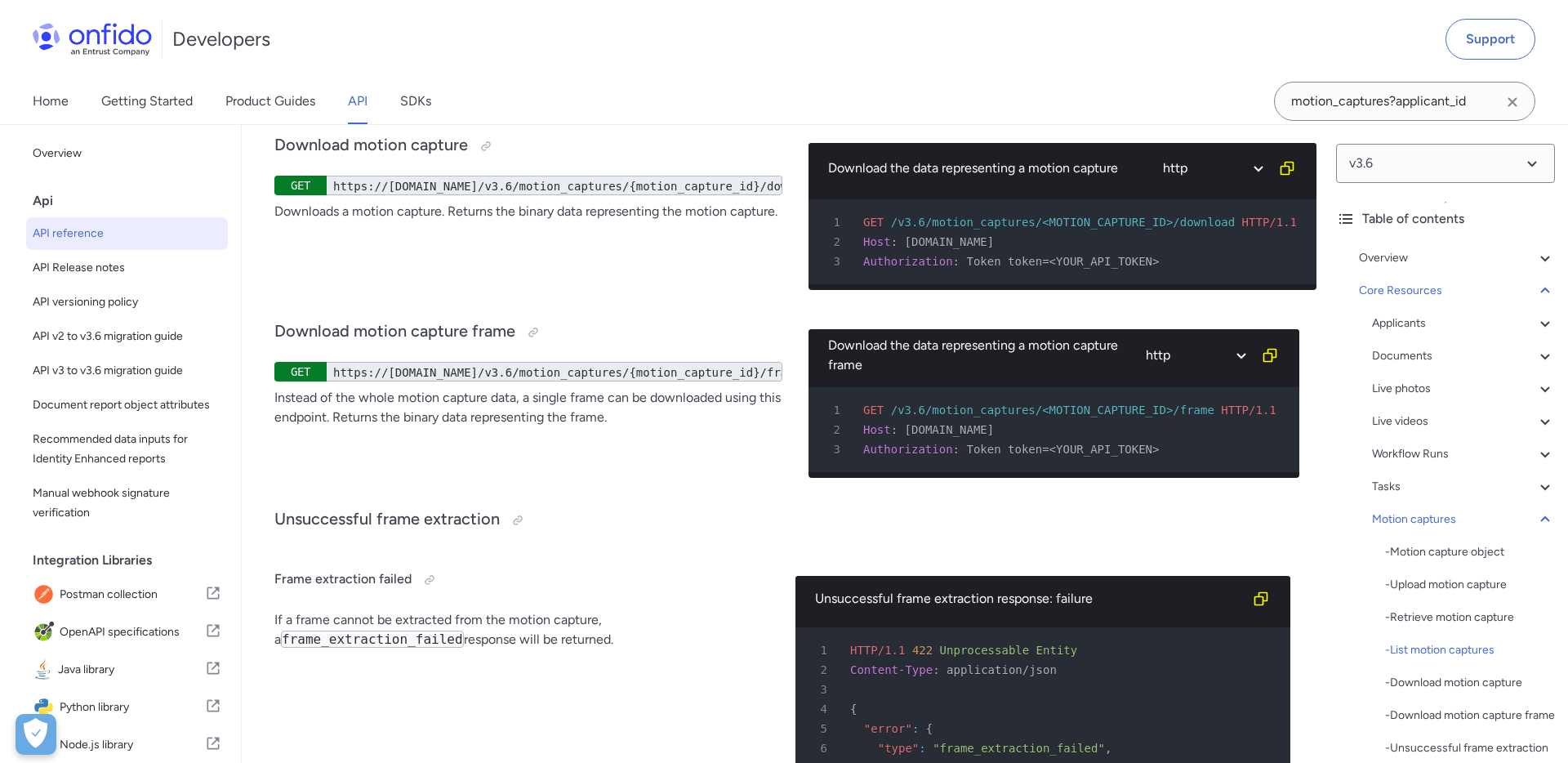
scroll to position [46544, 0]
